Goal: Navigation & Orientation: Find specific page/section

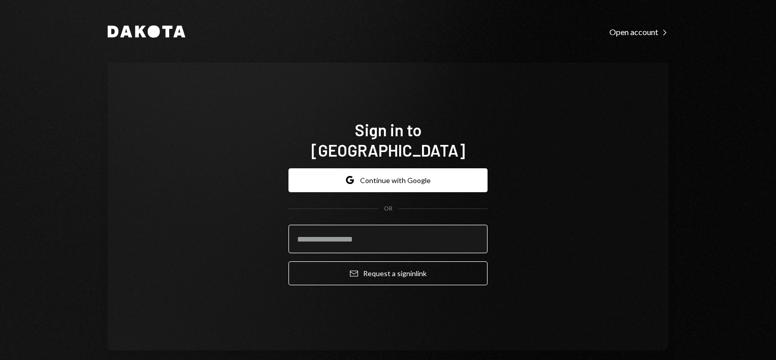
drag, startPoint x: 0, startPoint y: 0, endPoint x: 411, endPoint y: 226, distance: 468.8
click at [411, 226] on input "email" at bounding box center [388, 239] width 199 height 28
type input "**********"
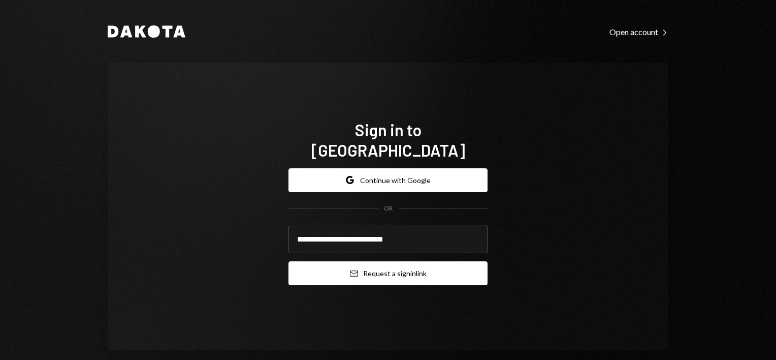
click at [372, 268] on button "Email Request a sign in link" at bounding box center [388, 273] width 199 height 24
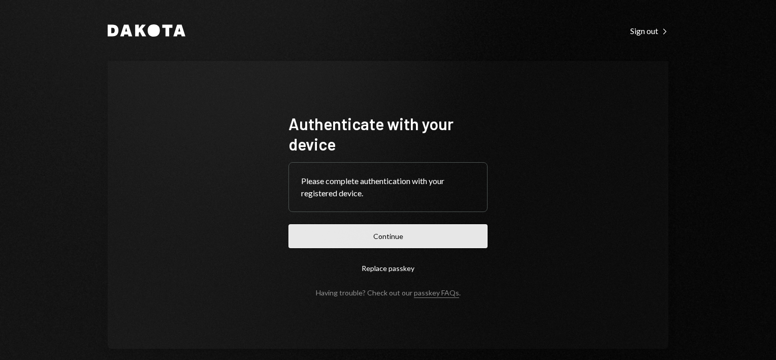
click at [425, 231] on button "Continue" at bounding box center [388, 236] width 199 height 24
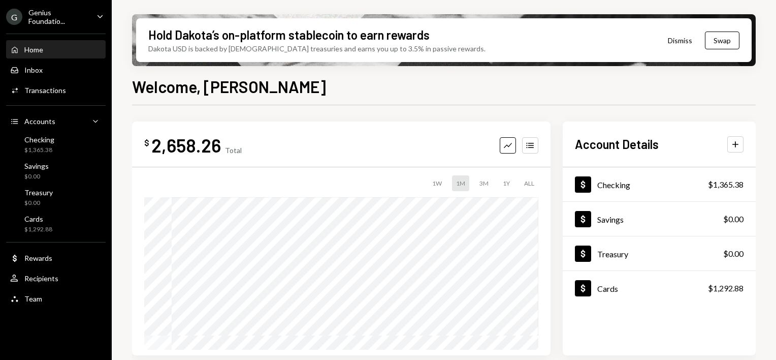
click at [91, 15] on div "G Genius Foundatio... Caret Down" at bounding box center [56, 16] width 112 height 17
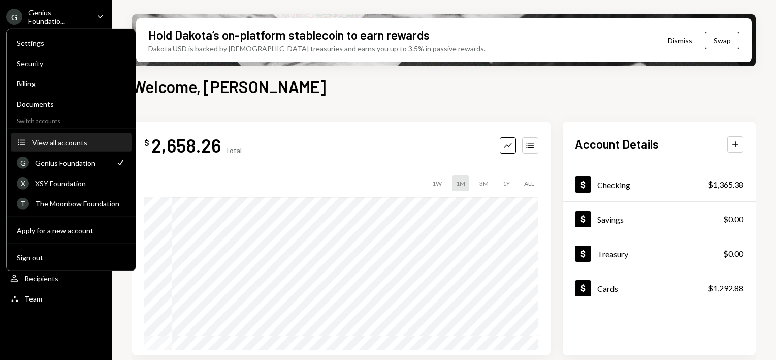
click at [48, 137] on button "Accounts View all accounts" at bounding box center [71, 143] width 121 height 18
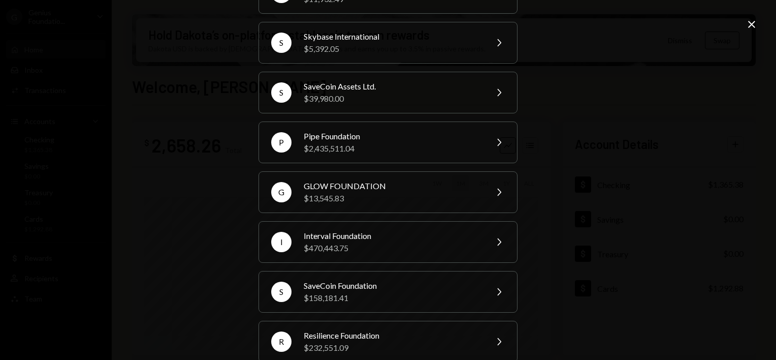
scroll to position [237, 0]
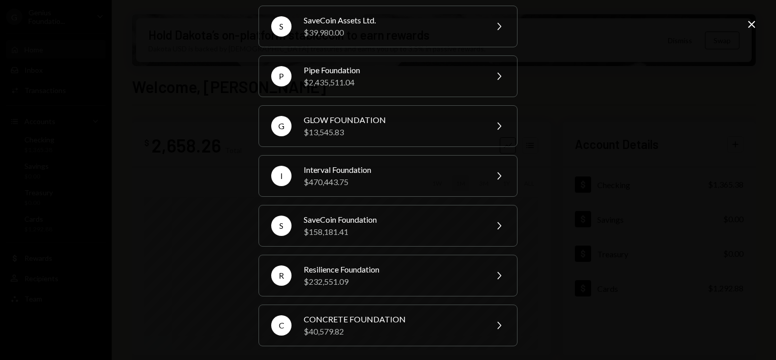
click at [577, 121] on div "Your organizations G Genius Foundation $2,658.26 Check X XSY Foundation $5,043.…" at bounding box center [388, 180] width 776 height 360
click at [592, 96] on div "Your organizations G Genius Foundation $2,658.26 Check X XSY Foundation $5,043.…" at bounding box center [388, 180] width 776 height 360
